Goal: Navigation & Orientation: Find specific page/section

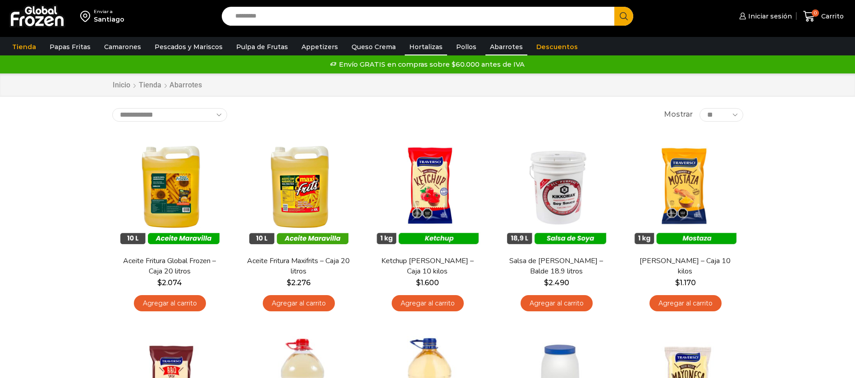
click at [413, 47] on link "Hortalizas" at bounding box center [426, 46] width 42 height 17
